Goal: Entertainment & Leisure: Consume media (video, audio)

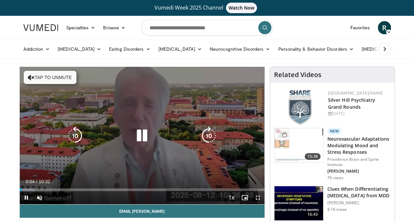
click at [44, 81] on button "Tap to unmute" at bounding box center [50, 77] width 53 height 13
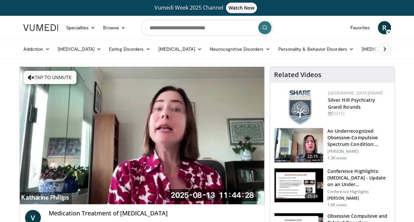
click at [153, 173] on div "10 seconds Tap to unmute" at bounding box center [142, 135] width 245 height 137
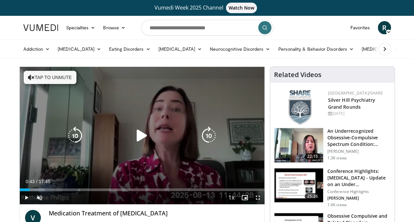
click at [143, 132] on icon "Video Player" at bounding box center [142, 135] width 18 height 18
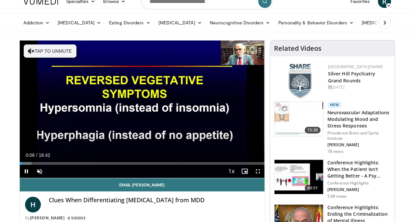
scroll to position [40, 0]
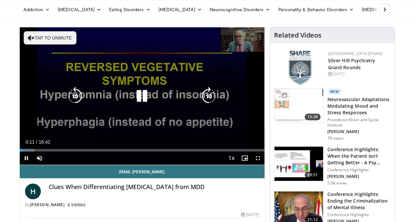
click at [49, 42] on button "Tap to unmute" at bounding box center [50, 37] width 53 height 13
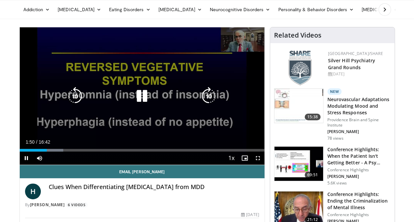
click at [143, 94] on icon "Video Player" at bounding box center [142, 96] width 18 height 18
click at [138, 94] on icon "Video Player" at bounding box center [142, 96] width 18 height 18
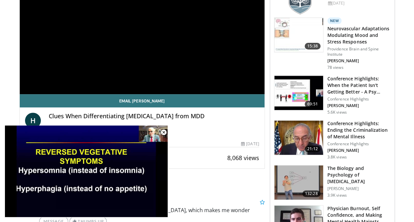
scroll to position [115, 0]
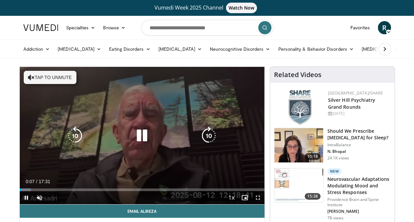
click at [50, 77] on button "Tap to unmute" at bounding box center [50, 77] width 53 height 13
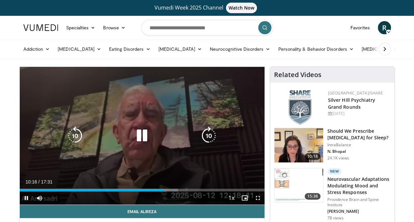
click at [139, 133] on icon "Video Player" at bounding box center [142, 135] width 18 height 18
click at [143, 134] on icon "Video Player" at bounding box center [142, 135] width 18 height 18
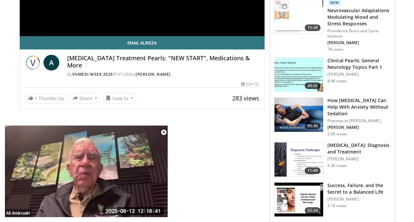
scroll to position [171, 0]
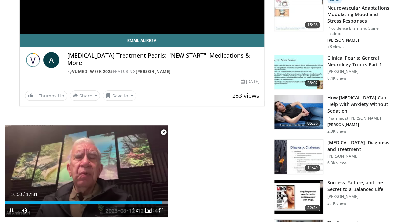
click at [163, 210] on span "Video Player" at bounding box center [161, 210] width 13 height 13
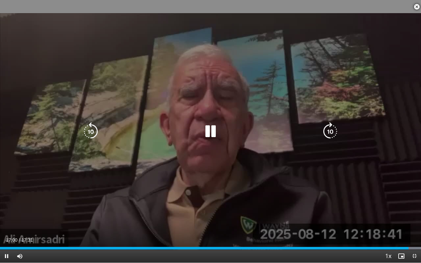
click at [208, 133] on icon "Video Player" at bounding box center [210, 131] width 18 height 18
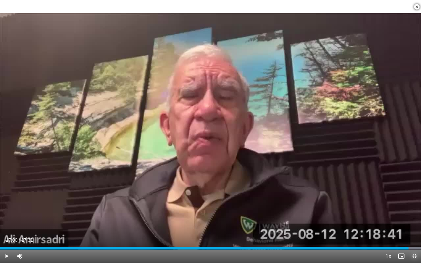
click at [414, 222] on span "Video Player" at bounding box center [414, 256] width 13 height 13
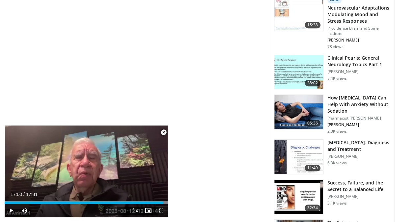
click at [163, 207] on span "Video Player" at bounding box center [161, 210] width 13 height 13
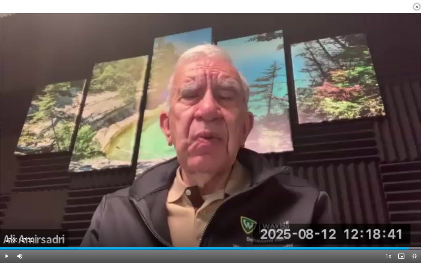
click at [416, 222] on span "Video Player" at bounding box center [414, 256] width 13 height 13
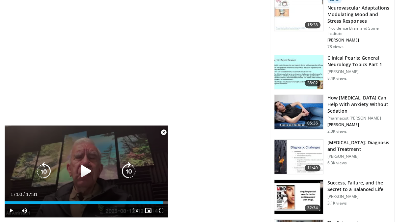
click at [9, 159] on div "10 seconds Tap to unmute" at bounding box center [86, 171] width 163 height 92
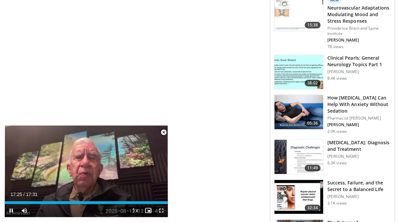
click at [163, 210] on span "Video Player" at bounding box center [161, 210] width 13 height 13
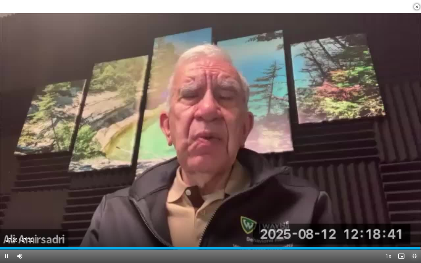
click at [413, 222] on span "Video Player" at bounding box center [414, 256] width 13 height 13
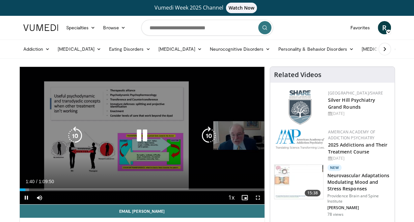
click at [143, 133] on icon "Video Player" at bounding box center [142, 135] width 18 height 18
click at [141, 135] on icon "Video Player" at bounding box center [142, 135] width 18 height 18
click at [143, 134] on icon "Video Player" at bounding box center [142, 135] width 18 height 18
click at [144, 134] on icon "Video Player" at bounding box center [142, 135] width 18 height 18
click at [137, 134] on icon "Video Player" at bounding box center [142, 135] width 18 height 18
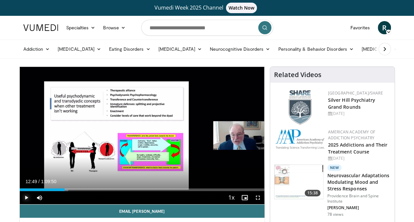
click at [29, 196] on span "Video Player" at bounding box center [26, 197] width 13 height 13
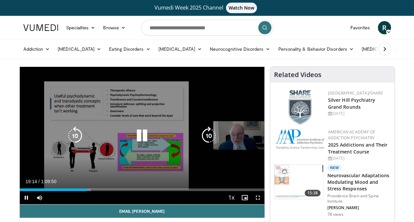
click at [143, 131] on icon "Video Player" at bounding box center [142, 135] width 18 height 18
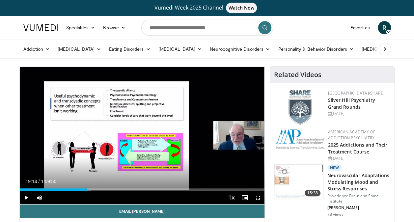
click at [315, 23] on nav "Specialties Adult & Family Medicine Allergy, [MEDICAL_DATA], Immunology Anesthe…" at bounding box center [206, 28] width 375 height 24
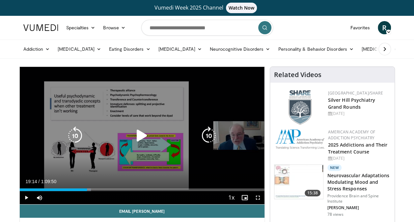
click at [139, 138] on icon "Video Player" at bounding box center [142, 135] width 18 height 18
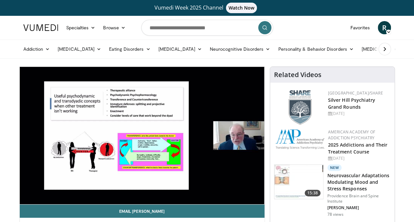
click at [30, 134] on div "10 seconds Tap to unmute" at bounding box center [142, 135] width 245 height 137
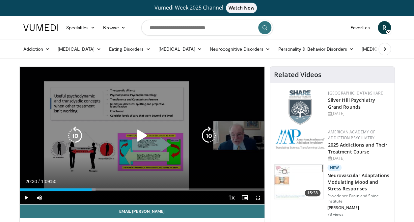
click at [137, 131] on icon "Video Player" at bounding box center [142, 135] width 18 height 18
click at [141, 135] on icon "Video Player" at bounding box center [142, 135] width 18 height 18
click at [140, 134] on icon "Video Player" at bounding box center [142, 135] width 18 height 18
click at [144, 134] on icon "Video Player" at bounding box center [142, 135] width 18 height 18
